Goal: Information Seeking & Learning: Learn about a topic

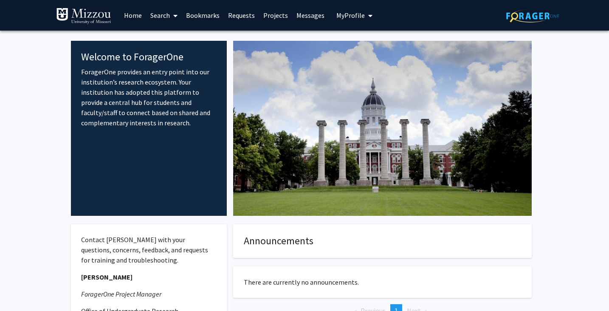
click at [132, 12] on link "Home" at bounding box center [133, 15] width 26 height 30
click at [156, 14] on link "Search" at bounding box center [164, 15] width 36 height 30
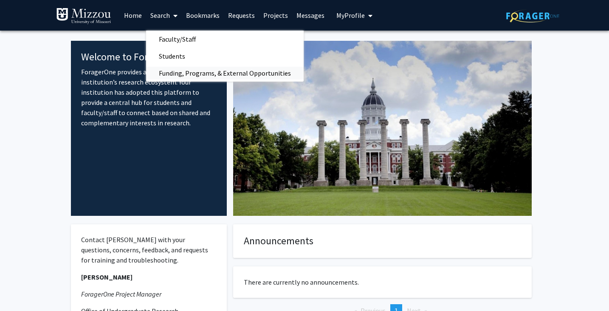
click at [172, 71] on span "Funding, Programs, & External Opportunities" at bounding box center [224, 73] width 157 height 17
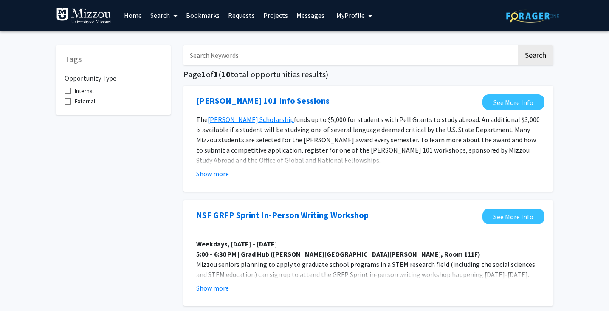
click at [163, 16] on link "Search" at bounding box center [164, 15] width 36 height 30
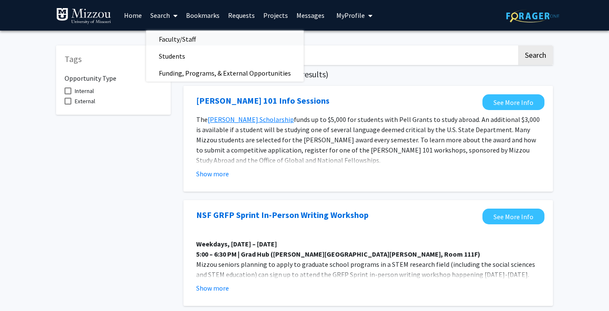
click at [168, 34] on span "Faculty/Staff" at bounding box center [177, 39] width 62 height 17
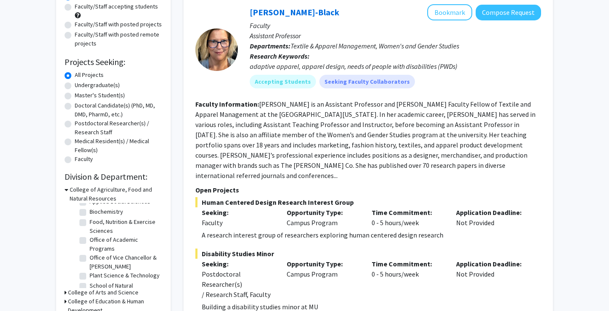
scroll to position [52, 0]
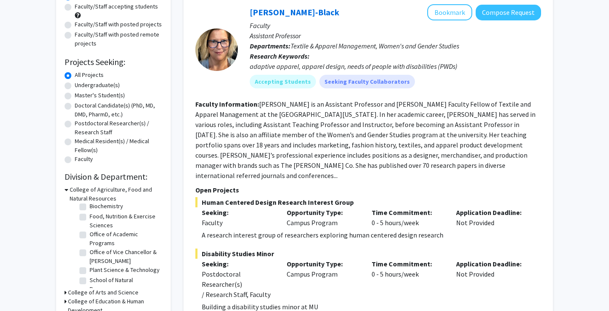
click at [86, 279] on fg-checkbox "School of Natural Resources School of Natural Resources" at bounding box center [119, 284] width 81 height 18
click at [90, 279] on label "School of Natural Resources" at bounding box center [125, 284] width 70 height 18
click at [90, 279] on input "School of Natural Resources" at bounding box center [93, 278] width 6 height 6
checkbox input "true"
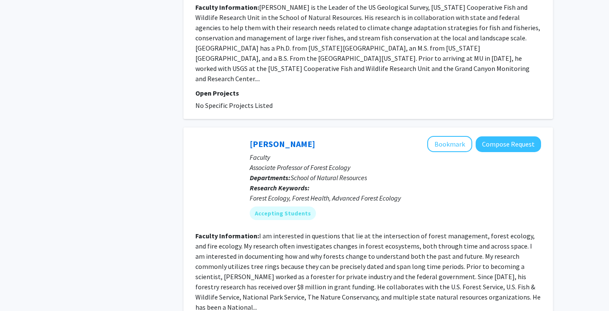
scroll to position [2316, 0]
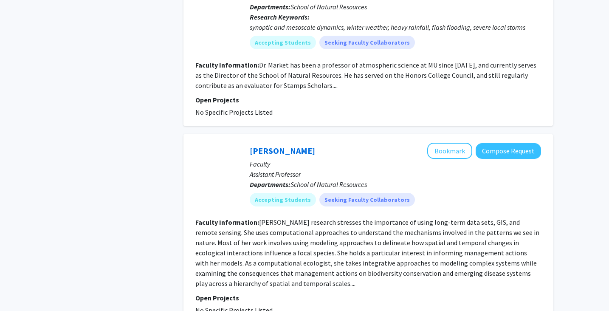
scroll to position [1778, 0]
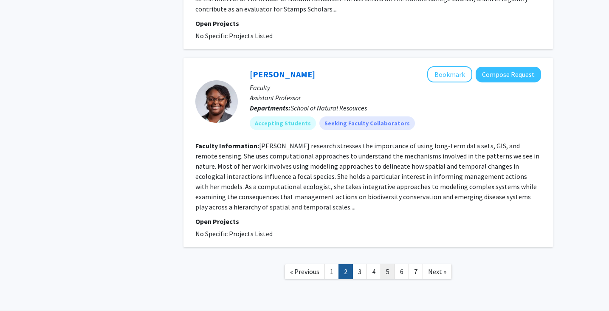
click at [382, 264] on link "5" at bounding box center [387, 271] width 14 height 15
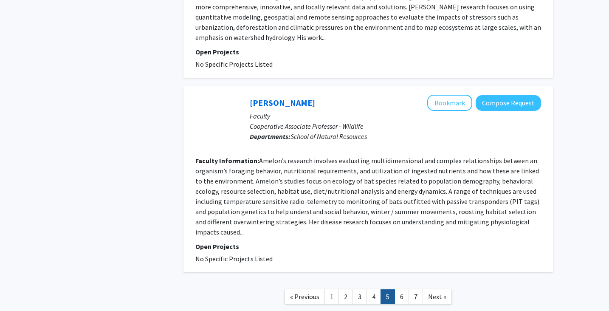
scroll to position [1835, 0]
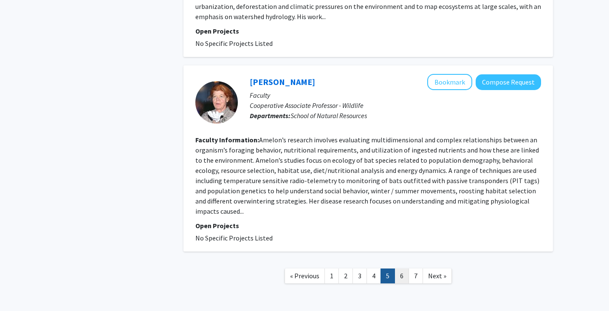
click at [400, 268] on link "6" at bounding box center [401, 275] width 14 height 15
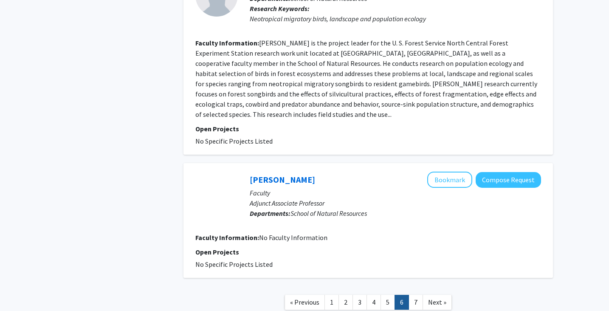
scroll to position [1397, 0]
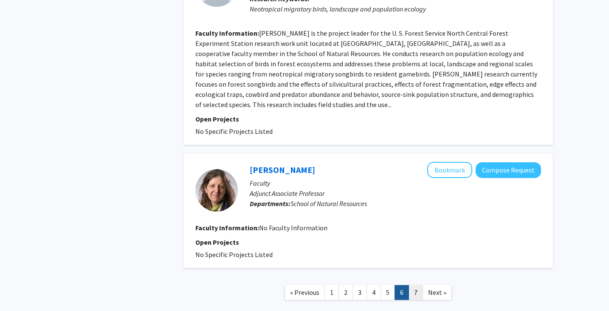
click at [413, 285] on link "7" at bounding box center [415, 292] width 14 height 15
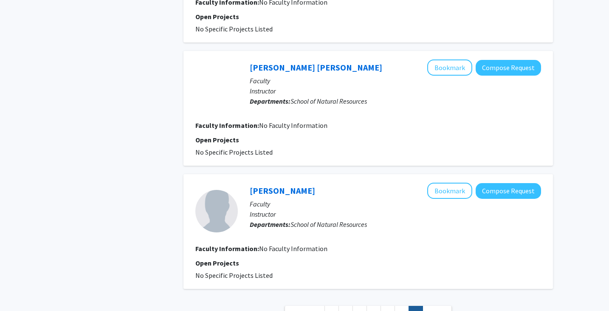
scroll to position [968, 0]
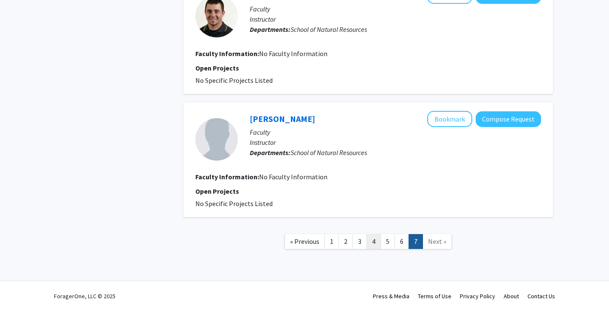
click at [374, 244] on link "4" at bounding box center [373, 241] width 14 height 15
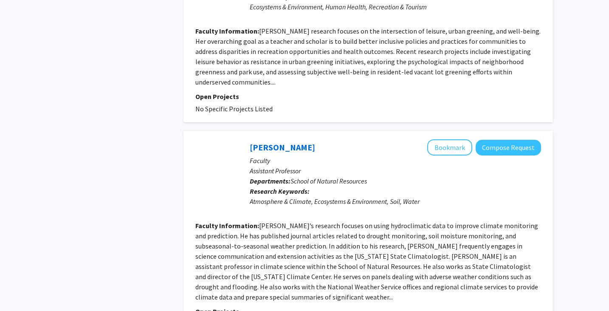
scroll to position [1869, 0]
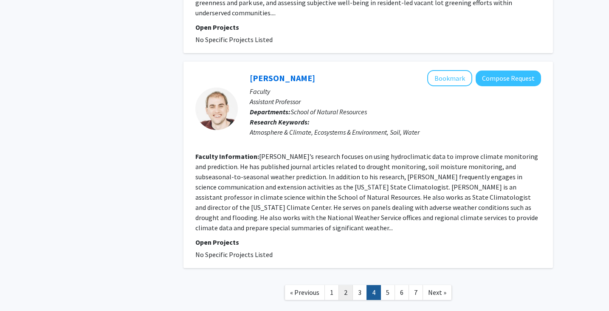
click at [353, 285] on link "2" at bounding box center [345, 292] width 14 height 15
